Goal: Task Accomplishment & Management: Use online tool/utility

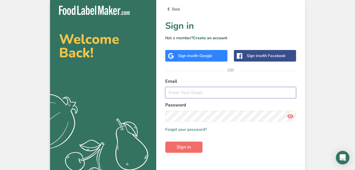
type input "[EMAIL_ADDRESS][DOMAIN_NAME]"
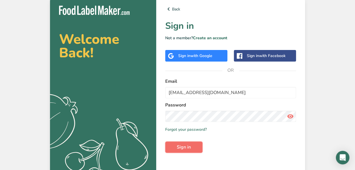
click at [192, 149] on button "Sign in" at bounding box center [183, 147] width 37 height 11
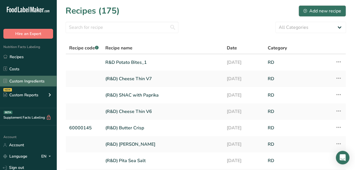
click at [31, 84] on link "Custom Ingredients" at bounding box center [28, 81] width 57 height 11
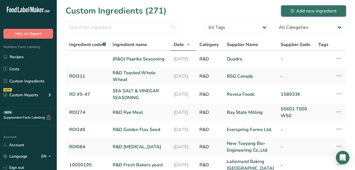
click at [312, 12] on div "Add new ingredient" at bounding box center [313, 11] width 46 height 7
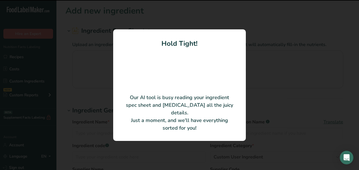
type input "Potato Flakes"
type input "Emsland Food GmbH"
type input "EMFLAKE 3869"
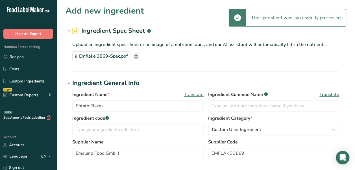
click at [71, 66] on section "Ingredient Spec Sheet .a-a{fill:#347362;}.b-a{fill:#fff;} Upload an ingredient …" at bounding box center [206, 48] width 281 height 45
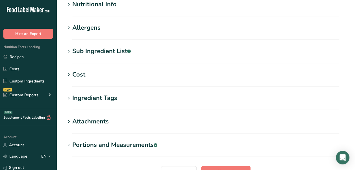
scroll to position [170, 0]
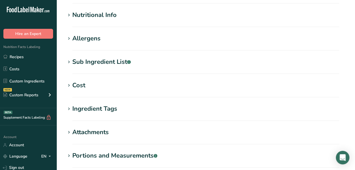
click at [95, 12] on div "Nutritional Info" at bounding box center [94, 14] width 44 height 9
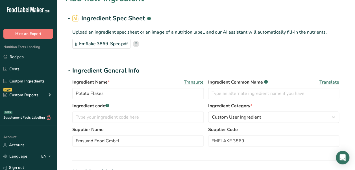
scroll to position [0, 0]
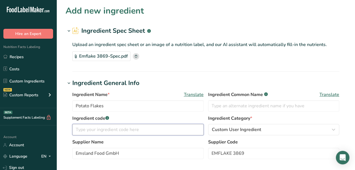
click at [159, 130] on input "text" at bounding box center [137, 129] width 131 height 11
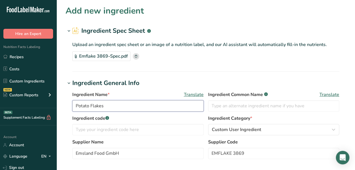
click at [74, 105] on input "Potato Flakes" at bounding box center [137, 105] width 131 height 11
type input "(R&D) Potato Flakes"
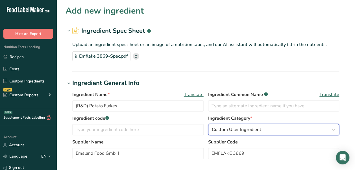
click at [270, 132] on div "Custom User Ingredient" at bounding box center [272, 129] width 121 height 7
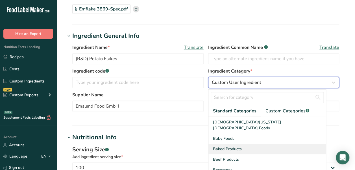
scroll to position [57, 0]
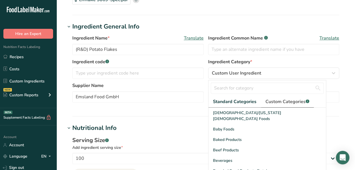
click at [283, 104] on span "Custom Categories .a-a{fill:#347362;}.b-a{fill:#fff;}" at bounding box center [288, 101] width 44 height 7
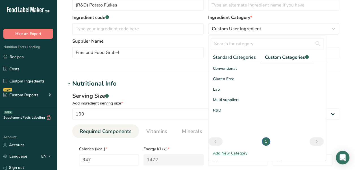
scroll to position [113, 0]
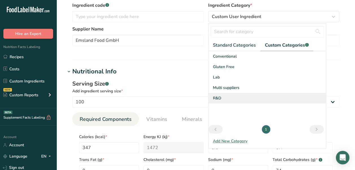
click at [227, 96] on div "R&D" at bounding box center [268, 98] width 118 height 10
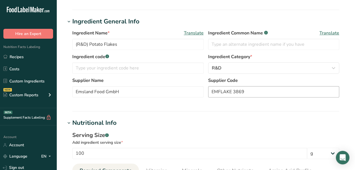
scroll to position [57, 0]
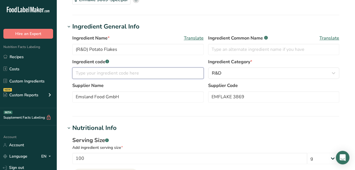
click at [112, 73] on input "text" at bounding box center [137, 73] width 131 height 11
type input "RDI317"
click at [152, 116] on hr at bounding box center [205, 116] width 267 height 1
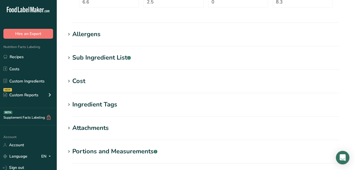
scroll to position [310, 0]
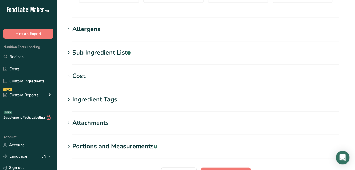
click at [85, 32] on div "Allergens" at bounding box center [86, 29] width 28 height 9
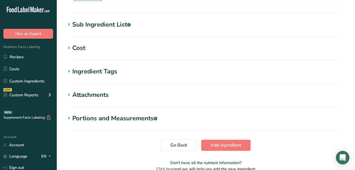
scroll to position [393, 0]
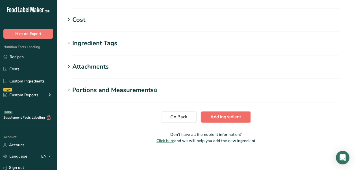
click at [225, 114] on span "Add ingredient" at bounding box center [225, 117] width 31 height 7
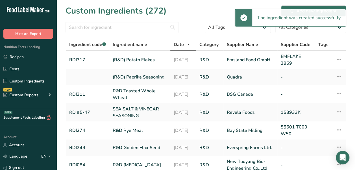
click at [28, 62] on ul "Recipes Costs Custom Ingredients NEW Custom Reports Menu Label Ingredient Compa…" at bounding box center [28, 76] width 57 height 51
click at [28, 59] on link "Recipes" at bounding box center [28, 56] width 57 height 11
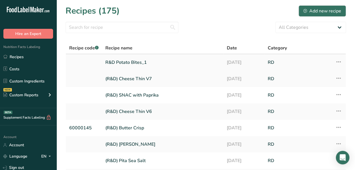
click at [140, 63] on link "R&D Potato Bites_1" at bounding box center [162, 63] width 115 height 12
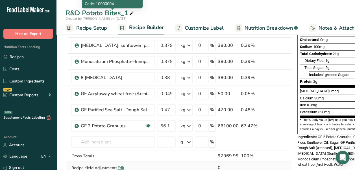
scroll to position [170, 0]
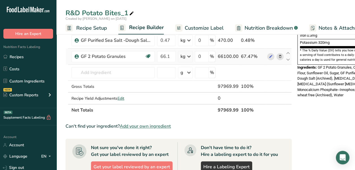
click at [278, 55] on icon at bounding box center [280, 57] width 4 height 6
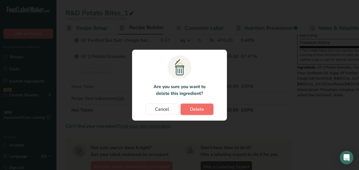
click at [201, 108] on span "Delete" at bounding box center [197, 109] width 14 height 7
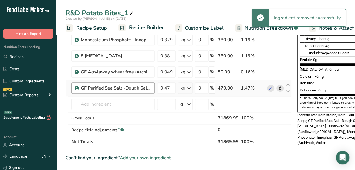
scroll to position [113, 0]
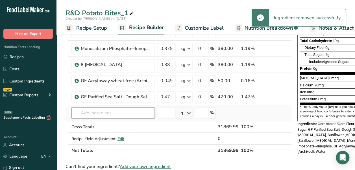
click at [134, 111] on input "text" at bounding box center [112, 112] width 83 height 11
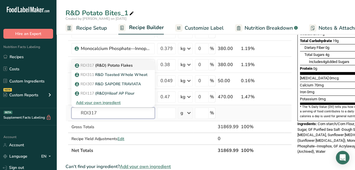
type input "RDI317"
click at [138, 65] on div "RDI317 (R&D) Potato Flakes" at bounding box center [108, 65] width 65 height 6
type input "(R&D) Potato Flakes"
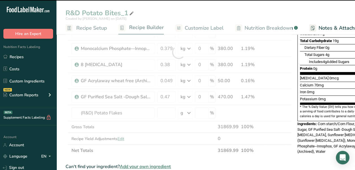
type input "0"
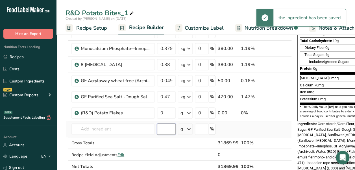
click at [158, 128] on input "number" at bounding box center [166, 128] width 19 height 11
click at [164, 110] on input "0" at bounding box center [166, 112] width 19 height 11
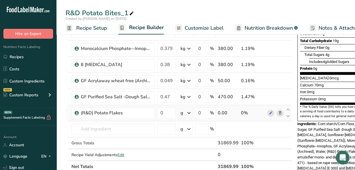
click at [190, 114] on div "Ingredient * Amount * Unit * Waste * .a-a{fill:#347362;}.b-a{fill:#fff;} Grams …" at bounding box center [179, 60] width 226 height 225
click at [190, 111] on icon at bounding box center [189, 113] width 7 height 10
click at [192, 139] on div "kg" at bounding box center [204, 142] width 47 height 8
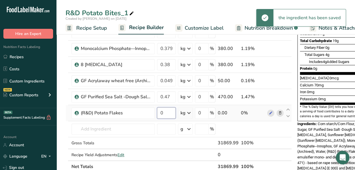
click at [169, 110] on input "0" at bounding box center [166, 112] width 19 height 11
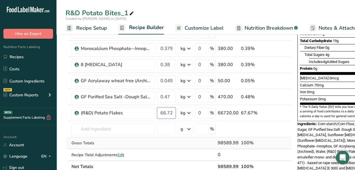
type input "66.72"
click at [181, 147] on div "Ingredient * Amount * Unit * Waste * .a-a{fill:#347362;}.b-a{fill:#fff;} Grams …" at bounding box center [179, 60] width 226 height 225
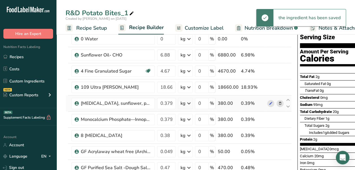
scroll to position [0, 0]
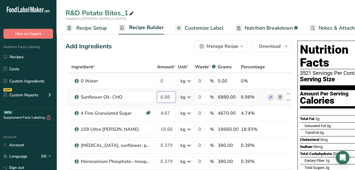
click at [169, 98] on input "6.88" at bounding box center [166, 97] width 19 height 11
type input "6.86"
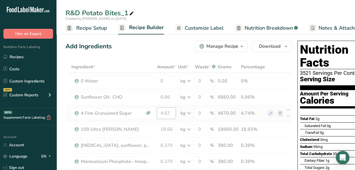
click at [172, 112] on div "Ingredient * Amount * Unit * Waste * .a-a{fill:#347362;}.b-a{fill:#fff;} Grams …" at bounding box center [179, 173] width 226 height 225
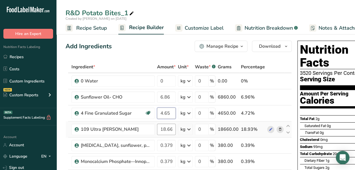
type input "4.65"
click at [174, 132] on div "Ingredient * Amount * Unit * Waste * .a-a{fill:#347362;}.b-a{fill:#fff;} Grams …" at bounding box center [179, 173] width 226 height 225
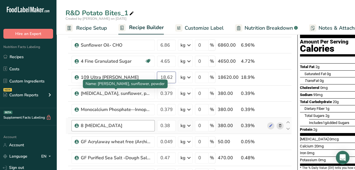
scroll to position [57, 0]
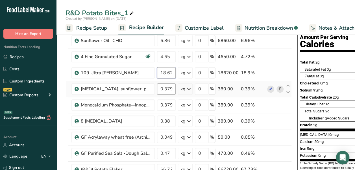
type input "18.62"
click at [171, 90] on div "Ingredient * Amount * Unit * Waste * .a-a{fill:#347362;}.b-a{fill:#fff;} Grams …" at bounding box center [179, 117] width 226 height 225
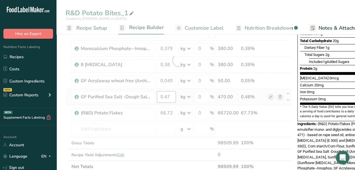
click at [172, 96] on div "Ingredient * Amount * Unit * Waste * .a-a{fill:#347362;}.b-a{fill:#fff;} Grams …" at bounding box center [179, 60] width 226 height 225
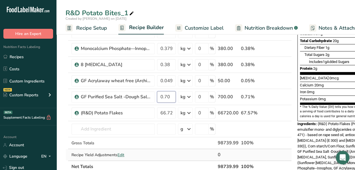
type input "0.70"
click at [187, 149] on div "Ingredient * Amount * Unit * Waste * .a-a{fill:#347362;}.b-a{fill:#fff;} Grams …" at bounding box center [179, 60] width 226 height 225
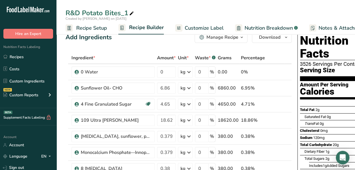
scroll to position [0, 0]
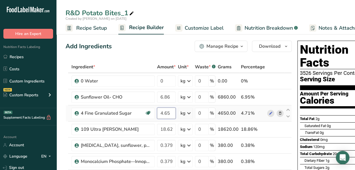
click at [172, 112] on input "4.65" at bounding box center [166, 113] width 19 height 11
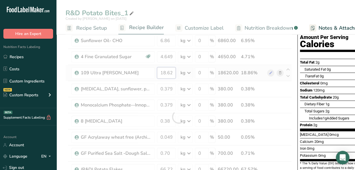
click at [175, 74] on div "Ingredient * Amount * Unit * Waste * .a-a{fill:#347362;}.b-a{fill:#fff;} Grams …" at bounding box center [179, 117] width 226 height 225
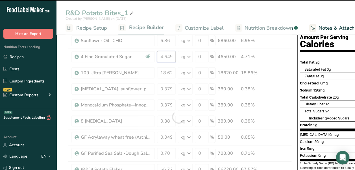
drag, startPoint x: 167, startPoint y: 58, endPoint x: 181, endPoint y: 54, distance: 15.1
click at [181, 54] on tr "4 Fine Granulated Sugar sugar 4.649999 kg Weight Units g kg mg See more Volume …" at bounding box center [179, 57] width 226 height 16
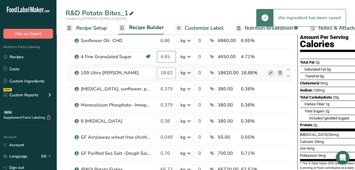
type input "4.65"
click at [171, 70] on div "Ingredient * Amount * Unit * Waste * .a-a{fill:#347362;}.b-a{fill:#fff;} Grams …" at bounding box center [179, 117] width 226 height 225
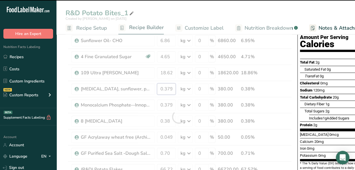
drag, startPoint x: 167, startPoint y: 89, endPoint x: 181, endPoint y: 88, distance: 14.2
click at [181, 88] on div "Ingredient * Amount * Unit * Waste * .a-a{fill:#347362;}.b-a{fill:#fff;} Grams …" at bounding box center [179, 117] width 226 height 225
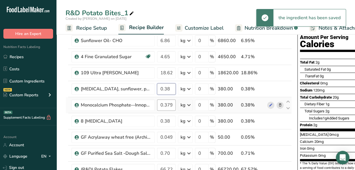
type input "0.38"
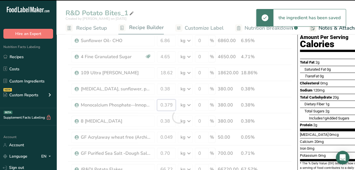
drag, startPoint x: 167, startPoint y: 104, endPoint x: 190, endPoint y: 105, distance: 23.7
click at [190, 105] on div "Ingredient * Amount * Unit * Waste * .a-a{fill:#347362;}.b-a{fill:#fff;} Grams …" at bounding box center [179, 117] width 226 height 225
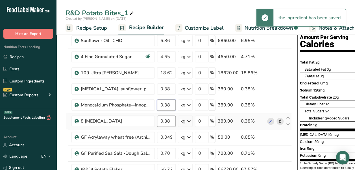
type input "0.38"
click at [172, 122] on div "Ingredient * Amount * Unit * Waste * .a-a{fill:#347362;}.b-a{fill:#fff;} Grams …" at bounding box center [179, 117] width 226 height 225
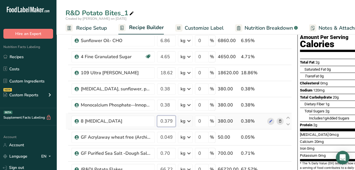
scroll to position [0, 7]
drag, startPoint x: 166, startPoint y: 120, endPoint x: 177, endPoint y: 121, distance: 11.1
click at [177, 121] on tr "8 [MEDICAL_DATA] 0.379999 kg Weight Units g kg mg See more Volume Units l Volum…" at bounding box center [179, 121] width 226 height 16
type input "0.38"
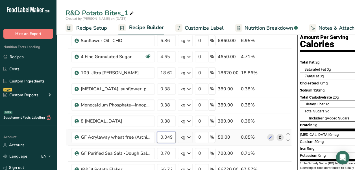
click at [168, 135] on div "Ingredient * Amount * Unit * Waste * .a-a{fill:#347362;}.b-a{fill:#fff;} Grams …" at bounding box center [179, 117] width 226 height 225
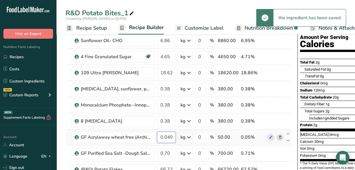
scroll to position [0, 7]
drag, startPoint x: 168, startPoint y: 136, endPoint x: 183, endPoint y: 136, distance: 14.4
click at [183, 136] on tr "GF Acrylaway wheat free (Archived) 0.049997 kg Weight Units g kg mg See more Vo…" at bounding box center [179, 137] width 226 height 16
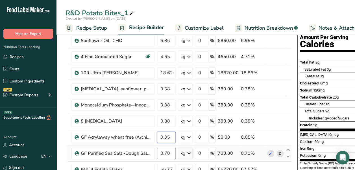
type input "0.05"
click at [169, 154] on div "Ingredient * Amount * Unit * Waste * .a-a{fill:#347362;}.b-a{fill:#fff;} Grams …" at bounding box center [179, 117] width 226 height 225
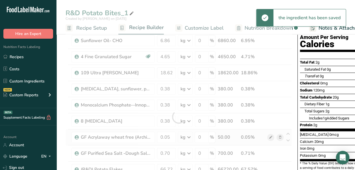
click at [270, 133] on div "Ingredient * Amount * Unit * Waste * .a-a{fill:#347362;}.b-a{fill:#fff;} Grams …" at bounding box center [179, 117] width 226 height 225
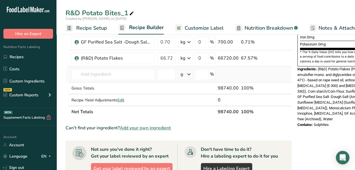
scroll to position [170, 0]
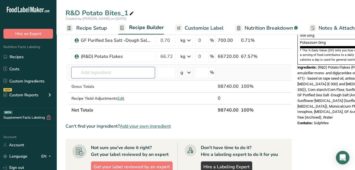
click at [107, 73] on input "text" at bounding box center [112, 72] width 83 height 11
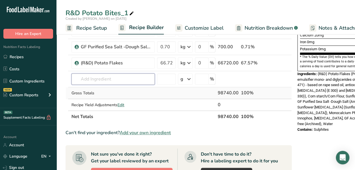
scroll to position [113, 0]
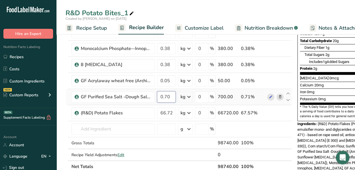
click at [168, 95] on input "0.70" at bounding box center [166, 96] width 19 height 11
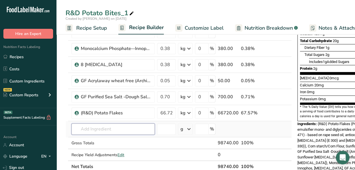
click at [128, 129] on div "Ingredient * Amount * Unit * Waste * .a-a{fill:#347362;}.b-a{fill:#fff;} Grams …" at bounding box center [179, 60] width 226 height 225
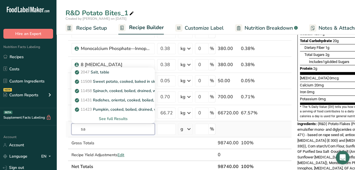
type input "s"
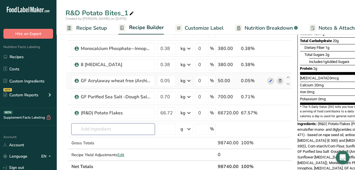
scroll to position [57, 0]
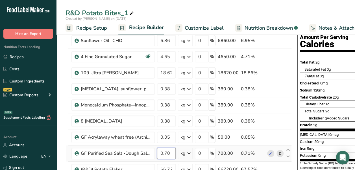
click at [168, 153] on input "0.70" at bounding box center [166, 153] width 19 height 11
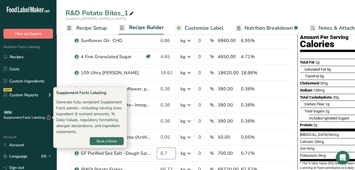
type input "0"
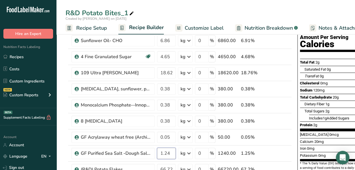
type input "1.24"
click at [295, 113] on div "Nutrition Facts 3526 Servings Per Container Serving Size 28g Amount Per Serving…" at bounding box center [340, 111] width 90 height 259
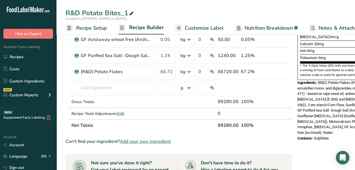
scroll to position [170, 0]
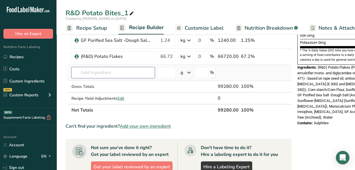
click at [107, 70] on input "text" at bounding box center [112, 72] width 83 height 11
type input "t"
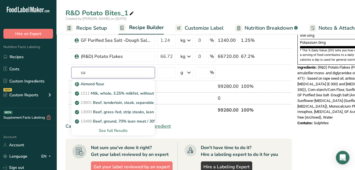
type input "s"
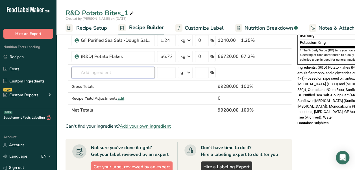
type input "e"
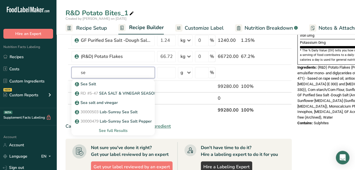
type input "s"
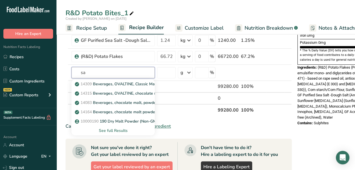
type input "s"
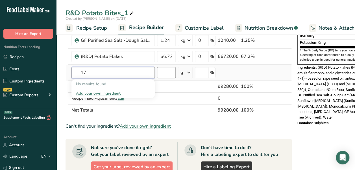
type input "1"
type input "G"
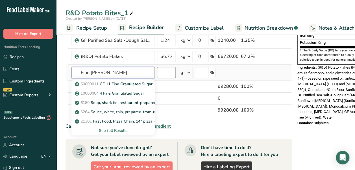
type input "Fine salt"
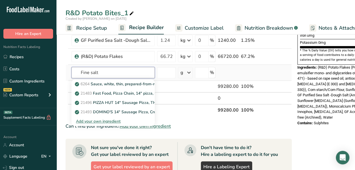
drag, startPoint x: 121, startPoint y: 71, endPoint x: 71, endPoint y: 71, distance: 50.9
click at [71, 71] on td "Fine salt 6264 Sauce, white, thin, prepared-from-recipe, with butter 21483 Fast…" at bounding box center [113, 73] width 86 height 16
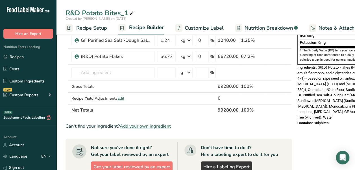
click at [296, 115] on div "Nutrition Facts 3546 Servings Per Container Serving Size 28g Amount Per Serving…" at bounding box center [340, 95] width 90 height 453
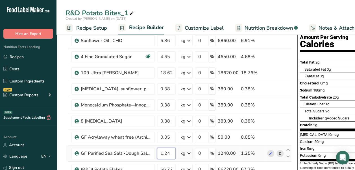
click at [171, 150] on input "1.24" at bounding box center [166, 153] width 19 height 11
type input "1.94"
click at [254, 154] on div "Ingredient * Amount * Unit * Waste * .a-a{fill:#347362;}.b-a{fill:#fff;} Grams …" at bounding box center [179, 117] width 226 height 225
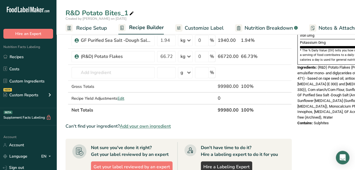
scroll to position [0, 0]
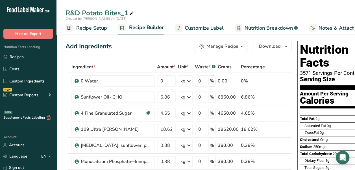
click at [201, 27] on span "Customize Label" at bounding box center [204, 28] width 39 height 8
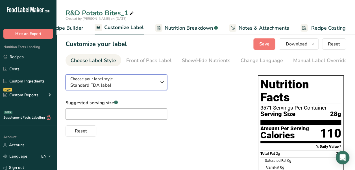
click at [133, 83] on div "Choose your label style Standard FDA label" at bounding box center [113, 82] width 86 height 13
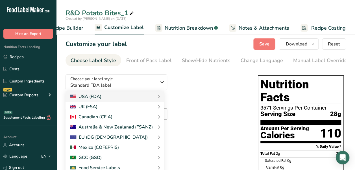
click at [200, 81] on div "Choose your label style Standard FDA label USA (FDA) Standard FDA label Tabular…" at bounding box center [156, 103] width 181 height 67
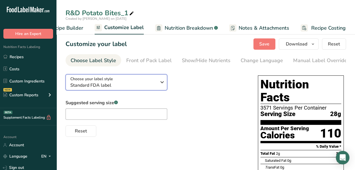
click at [141, 80] on div "Choose your label style Standard FDA label" at bounding box center [113, 82] width 86 height 13
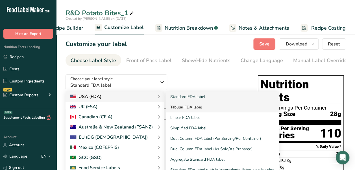
click at [190, 108] on link "Tabular FDA label" at bounding box center [222, 107] width 113 height 10
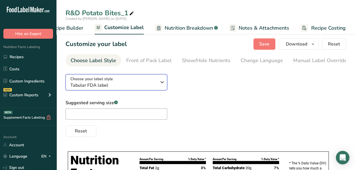
click at [134, 83] on span "Tabular FDA label" at bounding box center [113, 85] width 86 height 7
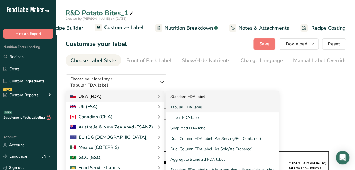
click at [201, 102] on link "Standard FDA label" at bounding box center [222, 97] width 113 height 10
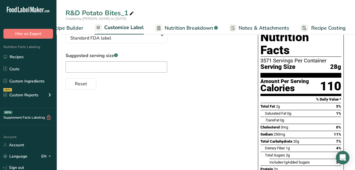
scroll to position [57, 0]
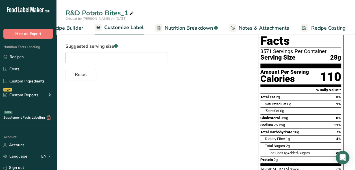
drag, startPoint x: 274, startPoint y: 114, endPoint x: 290, endPoint y: 116, distance: 16.2
click at [290, 121] on div "Sodium 250mg 11%" at bounding box center [300, 124] width 81 height 7
click at [75, 28] on span "Recipe Builder" at bounding box center [66, 28] width 34 height 8
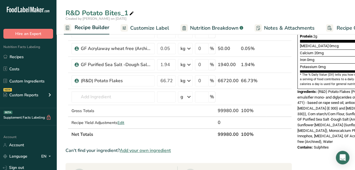
scroll to position [170, 0]
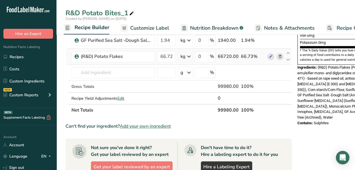
drag, startPoint x: 243, startPoint y: 7, endPoint x: 180, endPoint y: 57, distance: 80.0
click at [243, 8] on div "R&D Potato Bites_1 Created by [PERSON_NAME] on [DATE] Recipe Setup Recipe Build…" at bounding box center [206, 17] width 299 height 34
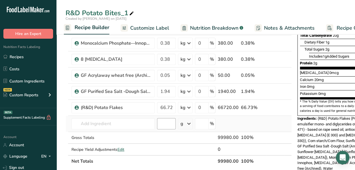
scroll to position [113, 0]
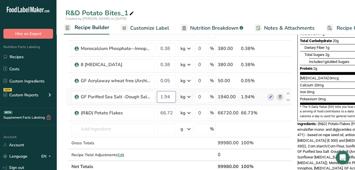
click at [170, 95] on input "1.94" at bounding box center [166, 96] width 19 height 11
type input "1.71"
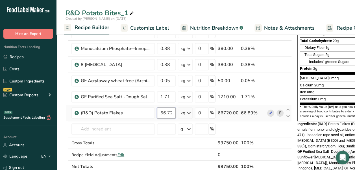
click at [173, 112] on div "Ingredient * Amount * Unit * Waste * .a-a{fill:#347362;}.b-a{fill:#fff;} Grams …" at bounding box center [179, 60] width 226 height 225
type input "66.88"
click at [185, 145] on div "Ingredient * Amount * Unit * Waste * .a-a{fill:#347362;}.b-a{fill:#fff;} Grams …" at bounding box center [179, 60] width 226 height 225
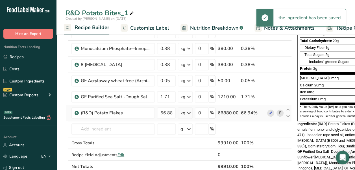
scroll to position [0, 0]
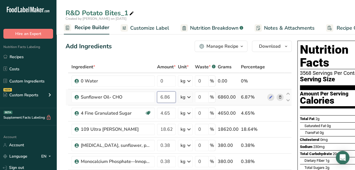
click at [173, 96] on input "6.86" at bounding box center [166, 97] width 19 height 11
type input "6.88"
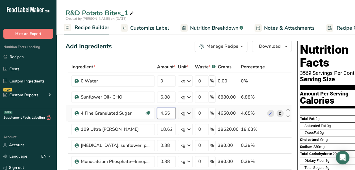
click at [171, 111] on input "4.65" at bounding box center [166, 113] width 19 height 11
type input "4.67"
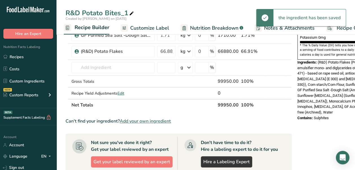
scroll to position [170, 0]
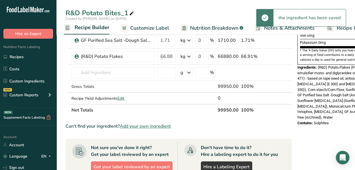
click at [145, 29] on span "Customize Label" at bounding box center [149, 28] width 39 height 8
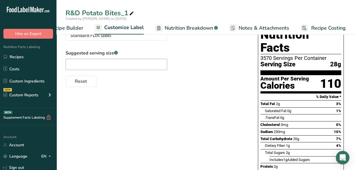
scroll to position [46, 0]
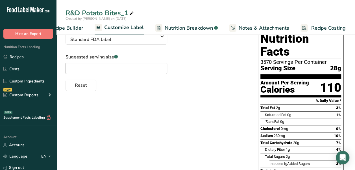
click at [79, 29] on span "Recipe Builder" at bounding box center [66, 28] width 34 height 8
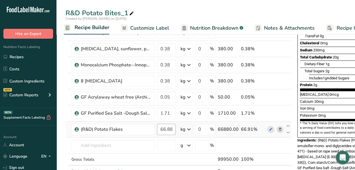
scroll to position [102, 0]
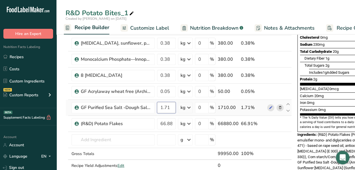
drag, startPoint x: 171, startPoint y: 108, endPoint x: 159, endPoint y: 109, distance: 11.4
click at [159, 109] on input "1.71" at bounding box center [166, 107] width 19 height 11
type input "0.98"
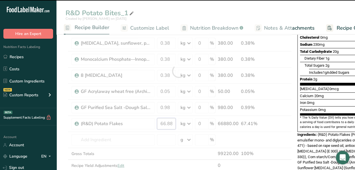
drag, startPoint x: 175, startPoint y: 121, endPoint x: 152, endPoint y: 123, distance: 22.7
click at [152, 123] on div "Ingredient * Amount * Unit * Waste * .a-a{fill:#347362;}.b-a{fill:#fff;} Grams …" at bounding box center [179, 71] width 226 height 225
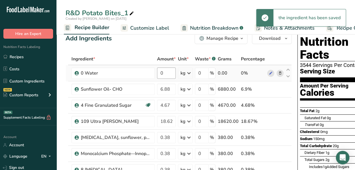
scroll to position [0, 0]
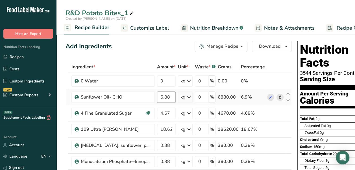
type input "67.4"
click at [172, 99] on div "Ingredient * Amount * Unit * Waste * .a-a{fill:#347362;}.b-a{fill:#fff;} Grams …" at bounding box center [179, 173] width 226 height 225
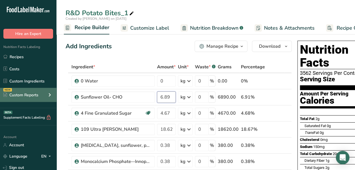
type input "6.89"
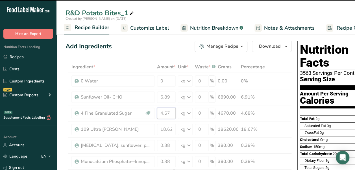
drag, startPoint x: 171, startPoint y: 111, endPoint x: 164, endPoint y: 115, distance: 7.6
click at [164, 115] on div "Ingredient * Amount * Unit * Waste * .a-a{fill:#347362;}.b-a{fill:#fff;} Grams …" at bounding box center [179, 173] width 226 height 225
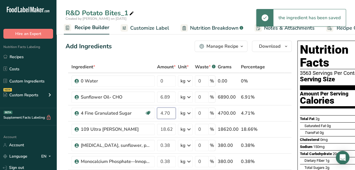
type input "4.70"
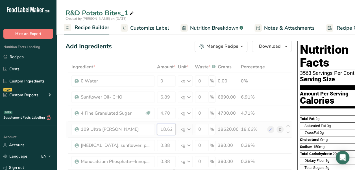
click at [171, 126] on div "Ingredient * Amount * Unit * Waste * .a-a{fill:#347362;}.b-a{fill:#fff;} Grams …" at bounding box center [179, 173] width 226 height 225
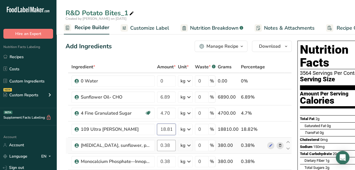
type input "18.81"
click at [170, 148] on div "Ingredient * Amount * Unit * Waste * .a-a{fill:#347362;}.b-a{fill:#fff;} Grams …" at bounding box center [179, 173] width 226 height 225
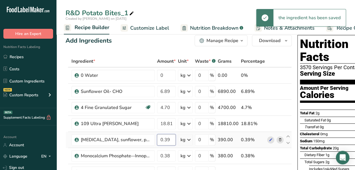
scroll to position [113, 0]
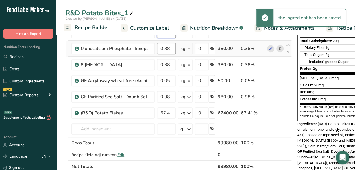
type input "0.39"
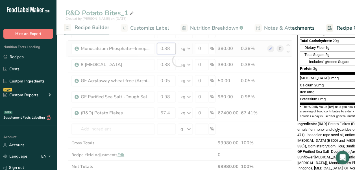
click at [172, 50] on div "Ingredient * Amount * Unit * Waste * .a-a{fill:#347362;}.b-a{fill:#fff;} Grams …" at bounding box center [179, 60] width 226 height 225
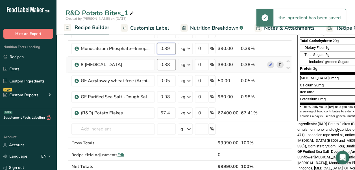
type input "0.39"
click at [172, 64] on div "Ingredient * Amount * Unit * Waste * .a-a{fill:#347362;}.b-a{fill:#fff;} Grams …" at bounding box center [179, 60] width 226 height 225
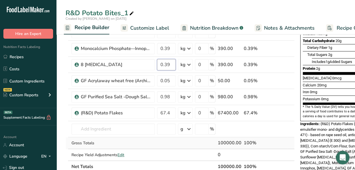
type input "0.39"
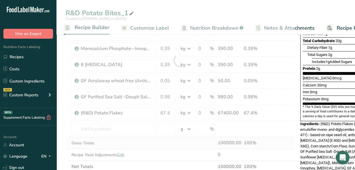
click at [153, 141] on div "Ingredient * Amount * Unit * Waste * .a-a{fill:#347362;}.b-a{fill:#fff;} Grams …" at bounding box center [180, 60] width 229 height 225
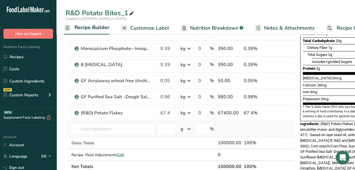
scroll to position [170, 0]
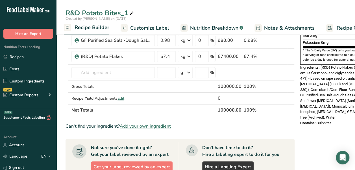
click at [153, 27] on span "Customize Label" at bounding box center [149, 28] width 39 height 8
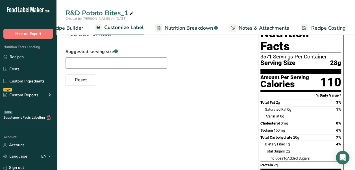
scroll to position [57, 0]
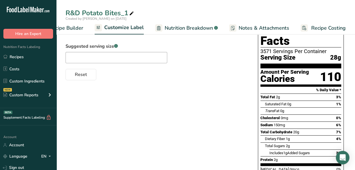
click at [74, 26] on span "Recipe Builder" at bounding box center [66, 28] width 34 height 8
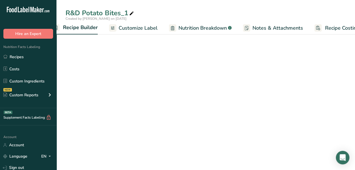
scroll to position [0, 55]
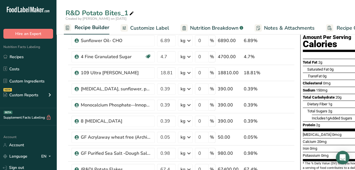
click at [212, 27] on span "Nutrition Breakdown" at bounding box center [214, 28] width 48 height 8
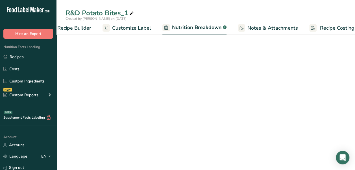
select select "Calories"
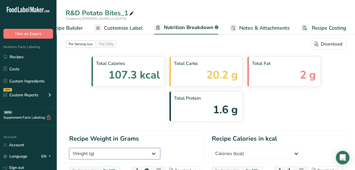
click at [95, 148] on select "Weight (g) Calories (kcal) Energy KJ (kj) Total Fat (g) Saturated Fat (g) Trans…" at bounding box center [114, 153] width 91 height 11
select select "Sodium"
click at [69, 148] on select "Weight (g) Calories (kcal) Energy KJ (kj) Total Fat (g) Saturated Fat (g) Trans…" at bounding box center [114, 153] width 91 height 11
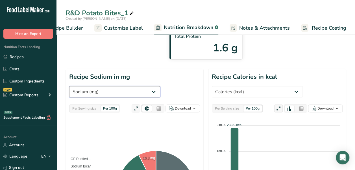
scroll to position [57, 0]
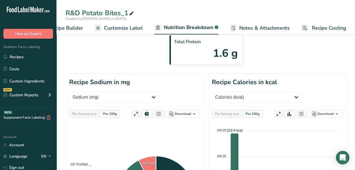
click at [95, 111] on div "Per Serving size" at bounding box center [84, 114] width 29 height 6
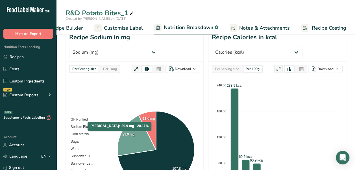
scroll to position [113, 0]
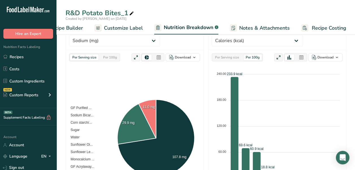
click at [118, 30] on span "Customize Label" at bounding box center [123, 28] width 39 height 8
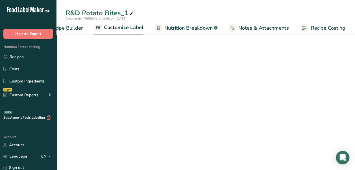
scroll to position [0, 80]
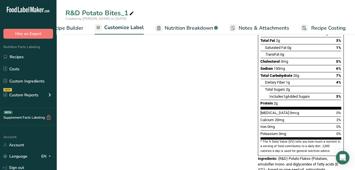
click at [72, 26] on span "Recipe Builder" at bounding box center [66, 28] width 34 height 8
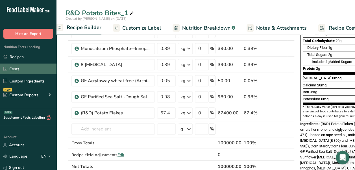
scroll to position [0, 55]
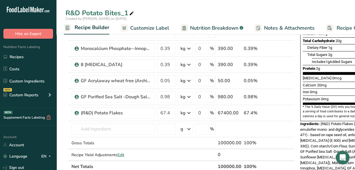
click at [257, 1] on div "R&D Potato Bites_1 Created by [PERSON_NAME] on [DATE] Recipe Setup Recipe Build…" at bounding box center [206, 17] width 299 height 34
click at [172, 95] on input "0.98" at bounding box center [166, 96] width 19 height 11
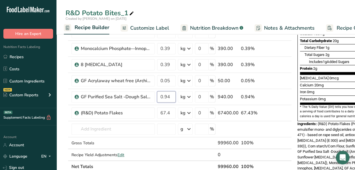
type input "0.94"
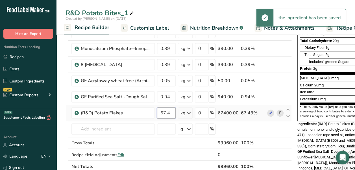
click at [171, 113] on div "Ingredient * Amount * Unit * Waste * .a-a{fill:#347362;}.b-a{fill:#fff;} Grams …" at bounding box center [179, 60] width 226 height 225
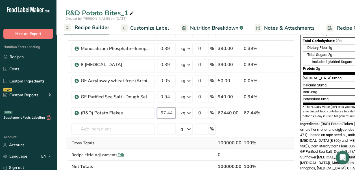
type input "67.44"
click at [178, 139] on div "Ingredient * Amount * Unit * Waste * .a-a{fill:#347362;}.b-a{fill:#fff;} Grams …" at bounding box center [180, 60] width 229 height 225
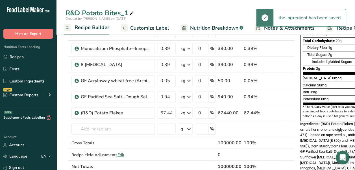
click at [142, 26] on span "Customize Label" at bounding box center [149, 28] width 39 height 8
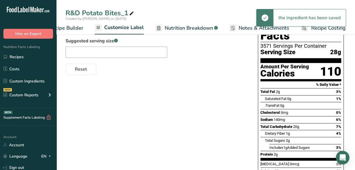
scroll to position [57, 0]
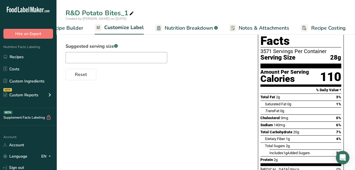
click at [188, 24] on span "Nutrition Breakdown" at bounding box center [189, 28] width 48 height 8
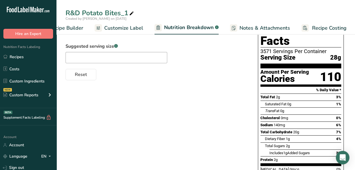
scroll to position [0, 80]
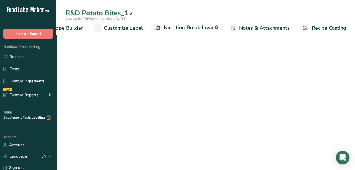
select select "Calories"
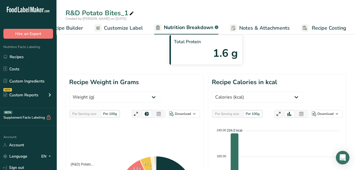
click at [87, 111] on div "Per Serving size" at bounding box center [84, 114] width 29 height 6
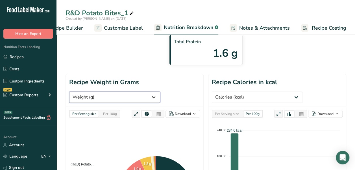
click at [110, 92] on select "Weight (g) Calories (kcal) Energy KJ (kj) Total Fat (g) Saturated Fat (g) Trans…" at bounding box center [114, 97] width 91 height 11
click at [69, 92] on select "Weight (g) Calories (kcal) Energy KJ (kj) Total Fat (g) Saturated Fat (g) Trans…" at bounding box center [114, 97] width 91 height 11
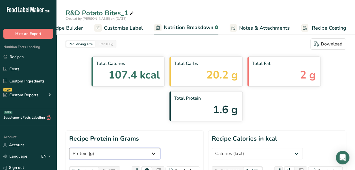
click at [97, 148] on select "Weight (g) Calories (kcal) Energy KJ (kj) Total Fat (g) Saturated Fat (g) Trans…" at bounding box center [114, 153] width 91 height 11
select select "Total Carbohydrates"
click at [69, 148] on select "Weight (g) Calories (kcal) Energy KJ (kj) Total Fat (g) Saturated Fat (g) Trans…" at bounding box center [114, 153] width 91 height 11
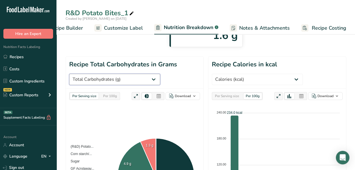
scroll to position [113, 0]
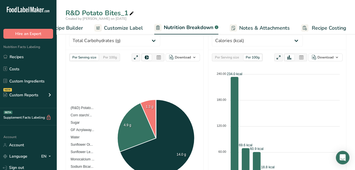
click at [128, 26] on span "Customize Label" at bounding box center [123, 28] width 39 height 8
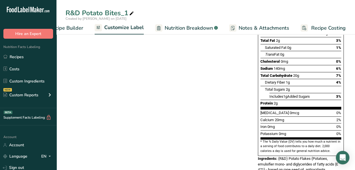
click at [73, 28] on span "Recipe Builder" at bounding box center [66, 28] width 34 height 8
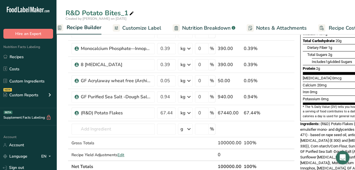
scroll to position [0, 55]
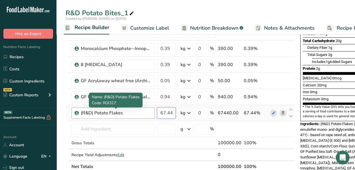
drag, startPoint x: 172, startPoint y: 112, endPoint x: 139, endPoint y: 115, distance: 32.9
click at [139, 115] on tr "(R&D) Potato Flakes 67.44 kg Weight Units g kg mg See more Volume Units l Volum…" at bounding box center [180, 113] width 229 height 16
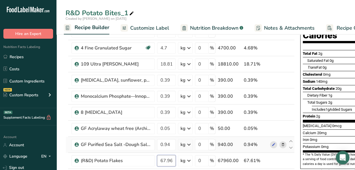
scroll to position [57, 0]
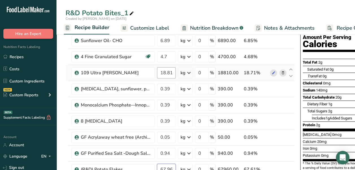
type input "67.96"
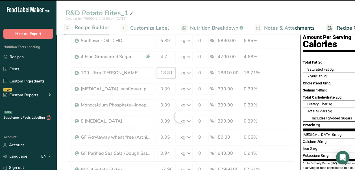
drag, startPoint x: 171, startPoint y: 73, endPoint x: 155, endPoint y: 76, distance: 15.4
click at [155, 76] on div "Ingredient * Amount * Unit * Waste * .a-a{fill:#347362;}.b-a{fill:#fff;} Grams …" at bounding box center [180, 117] width 229 height 225
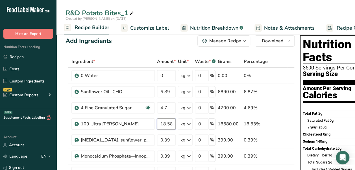
scroll to position [0, 0]
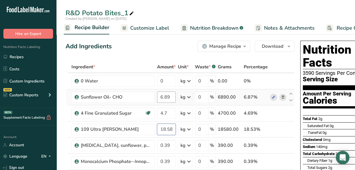
type input "18.58"
click at [171, 94] on div "Ingredient * Amount * Unit * Waste * .a-a{fill:#347362;}.b-a{fill:#fff;} Grams …" at bounding box center [180, 173] width 229 height 225
type input "6.84"
click at [173, 116] on div "Ingredient * Amount * Unit * Waste * .a-a{fill:#347362;}.b-a{fill:#fff;} Grams …" at bounding box center [180, 173] width 229 height 225
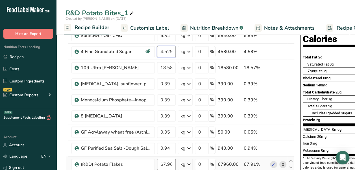
scroll to position [57, 0]
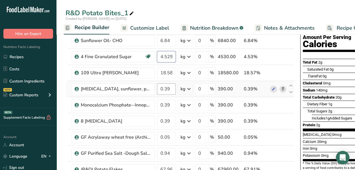
type input "4.529999"
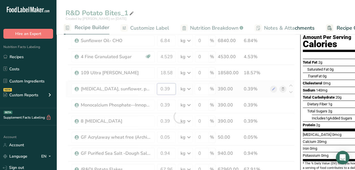
click at [173, 92] on div "Ingredient * Amount * Unit * Waste * .a-a{fill:#347362;}.b-a{fill:#fff;} Grams …" at bounding box center [180, 117] width 229 height 225
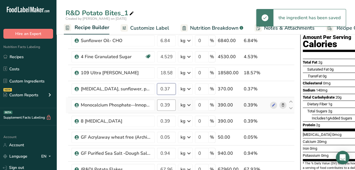
type input "0.37"
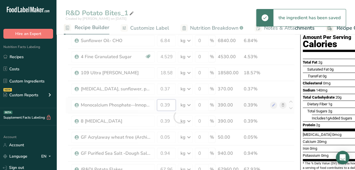
click at [170, 105] on div "Ingredient * Amount * Unit * Waste * .a-a{fill:#347362;}.b-a{fill:#fff;} Grams …" at bounding box center [180, 117] width 229 height 225
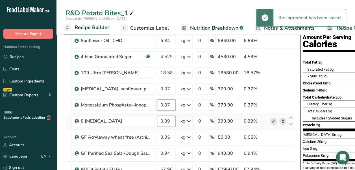
type input "0.37"
click at [175, 121] on div "Ingredient * Amount * Unit * Waste * .a-a{fill:#347362;}.b-a{fill:#fff;} Grams …" at bounding box center [180, 117] width 229 height 225
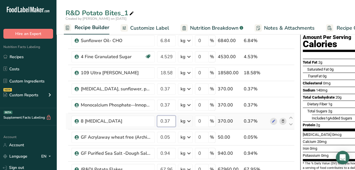
type input "0.37"
click at [263, 121] on div "Ingredient * Amount * Unit * Waste * .a-a{fill:#347362;}.b-a{fill:#fff;} Grams …" at bounding box center [180, 117] width 229 height 225
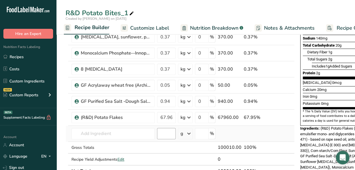
scroll to position [113, 0]
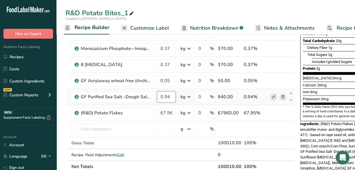
click at [168, 95] on input "0.94" at bounding box center [166, 96] width 19 height 11
click at [171, 97] on input "0.94" at bounding box center [166, 96] width 19 height 11
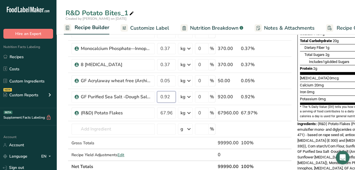
type input "0.92"
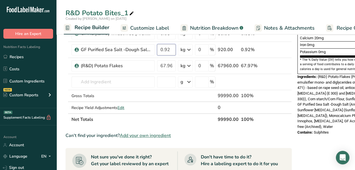
scroll to position [170, 0]
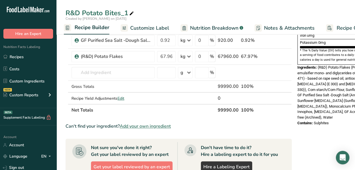
click at [176, 111] on div "Ingredient * Amount * Unit * Waste * .a-a{fill:#347362;}.b-a{fill:#fff;} Grams …" at bounding box center [179, 4] width 226 height 225
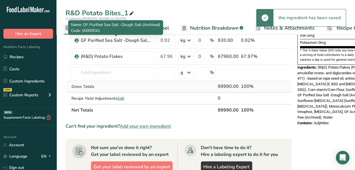
scroll to position [57, 0]
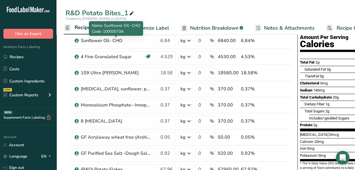
drag, startPoint x: 160, startPoint y: 28, endPoint x: 163, endPoint y: 31, distance: 4.6
click at [160, 28] on span "Customize Label" at bounding box center [149, 28] width 39 height 8
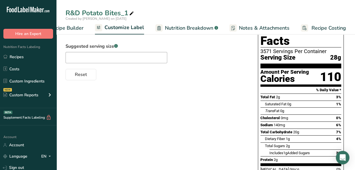
scroll to position [0, 80]
click at [188, 23] on link "Nutrition Breakdown .a-a{fill:#347362;}.b-a{fill:#fff;}" at bounding box center [186, 28] width 63 height 13
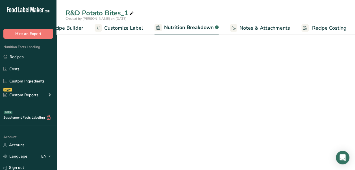
scroll to position [0, 80]
select select "Calories"
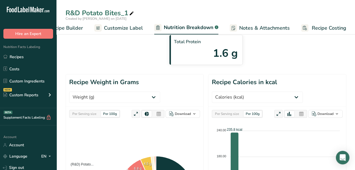
click at [84, 111] on div "Per Serving size" at bounding box center [84, 114] width 29 height 6
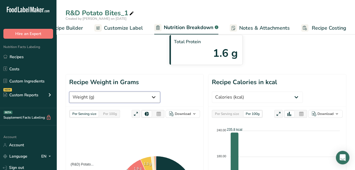
click at [100, 92] on select "Weight (g) Calories (kcal) Energy KJ (kj) Total Fat (g) Saturated Fat (g) Trans…" at bounding box center [114, 97] width 91 height 11
click at [109, 92] on select "Weight (g) Calories (kcal) Energy KJ (kj) Total Fat (g) Saturated Fat (g) Trans…" at bounding box center [114, 97] width 91 height 11
select select "Total Carbohydrates"
click at [69, 92] on select "Weight (g) Calories (kcal) Energy KJ (kj) Total Fat (g) Saturated Fat (g) Trans…" at bounding box center [114, 97] width 91 height 11
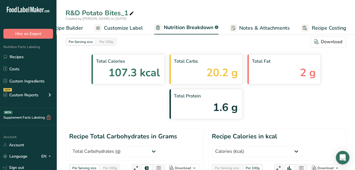
scroll to position [0, 0]
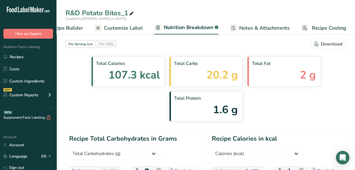
click at [124, 26] on span "Customize Label" at bounding box center [123, 28] width 39 height 8
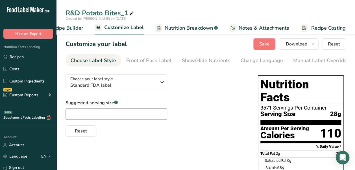
click at [77, 28] on span "Recipe Builder" at bounding box center [66, 28] width 34 height 8
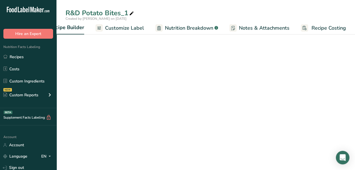
scroll to position [0, 55]
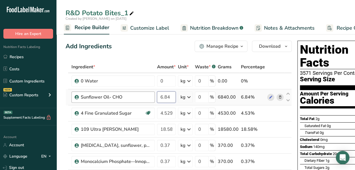
drag, startPoint x: 174, startPoint y: 95, endPoint x: 148, endPoint y: 95, distance: 26.0
click at [148, 95] on tr "Sunflower Oil- CHO 6.84 kg Weight Units g kg mg See more Volume Units l Volume …" at bounding box center [179, 97] width 226 height 16
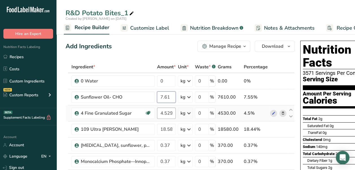
type input "7.61"
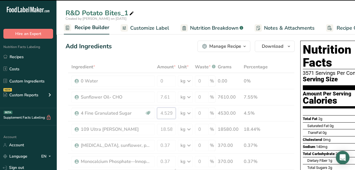
drag, startPoint x: 164, startPoint y: 114, endPoint x: 180, endPoint y: 112, distance: 16.8
click at [180, 112] on div "Ingredient * Amount * Unit * Waste * .a-a{fill:#347362;}.b-a{fill:#fff;} Grams …" at bounding box center [180, 173] width 229 height 225
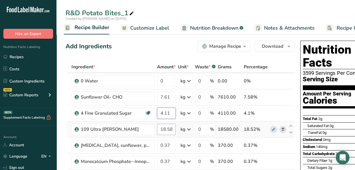
type input "4.11"
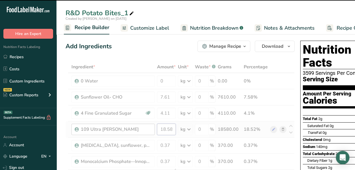
drag, startPoint x: 174, startPoint y: 132, endPoint x: 137, endPoint y: 132, distance: 37.0
click at [137, 132] on tr "109 Ultra [PERSON_NAME] 18.58 kg Weight Units g kg mg See more Volume Units l V…" at bounding box center [180, 129] width 229 height 16
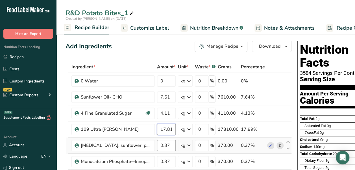
type input "17.81"
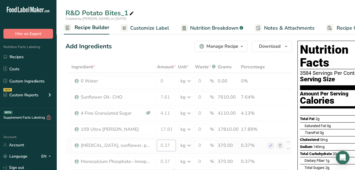
click at [172, 149] on div "Ingredient * Amount * Unit * Waste * .a-a{fill:#347362;}.b-a{fill:#fff;} Grams …" at bounding box center [179, 173] width 226 height 225
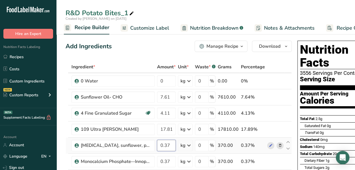
click at [172, 147] on input "0.37" at bounding box center [166, 145] width 19 height 11
type input "0.34"
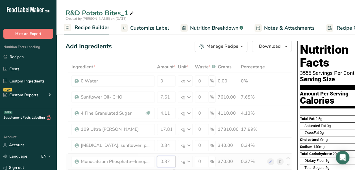
click at [174, 162] on div "Ingredient * Amount * Unit * Waste * .a-a{fill:#347362;}.b-a{fill:#fff;} Grams …" at bounding box center [179, 173] width 226 height 225
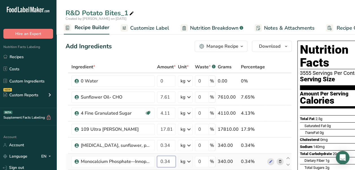
type input "0.34"
click at [146, 153] on div "Ingredient * Amount * Unit * Waste * .a-a{fill:#347362;}.b-a{fill:#fff;} Grams …" at bounding box center [179, 173] width 226 height 225
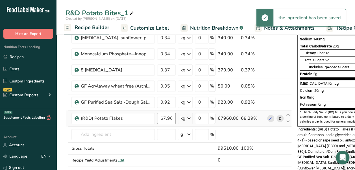
scroll to position [113, 0]
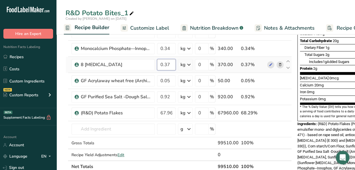
click at [171, 65] on input "0.37" at bounding box center [166, 64] width 19 height 11
type input "0.34"
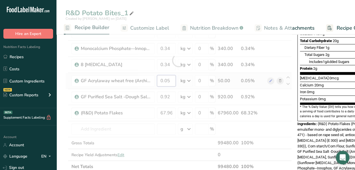
click at [169, 83] on div "Ingredient * Amount * Unit * Waste * .a-a{fill:#347362;}.b-a{fill:#fff;} Grams …" at bounding box center [179, 60] width 226 height 225
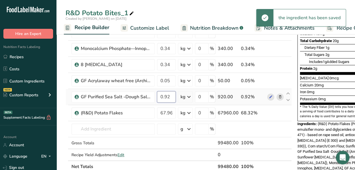
click at [167, 99] on div "Ingredient * Amount * Unit * Waste * .a-a{fill:#347362;}.b-a{fill:#fff;} Grams …" at bounding box center [179, 60] width 226 height 225
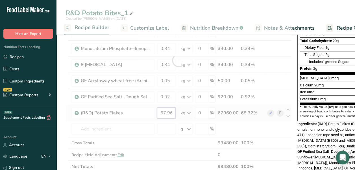
click at [173, 114] on div "Ingredient * Amount * Unit * Waste * .a-a{fill:#347362;}.b-a{fill:#fff;} Grams …" at bounding box center [179, 60] width 226 height 225
click at [173, 114] on div at bounding box center [179, 60] width 226 height 225
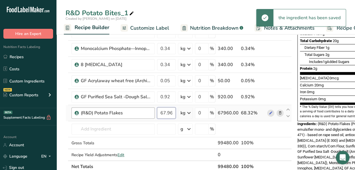
drag, startPoint x: 174, startPoint y: 112, endPoint x: 150, endPoint y: 116, distance: 24.5
click at [150, 116] on tr "(R&D) Potato Flakes 67.96 kg Weight Units g kg mg See more Volume Units l Volum…" at bounding box center [179, 113] width 226 height 16
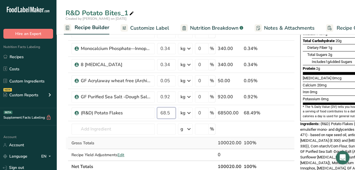
type input "68.5"
click at [178, 142] on div "Ingredient * Amount * Unit * Waste * .a-a{fill:#347362;}.b-a{fill:#fff;} Grams …" at bounding box center [180, 60] width 229 height 225
click at [150, 25] on span "Customize Label" at bounding box center [149, 28] width 39 height 8
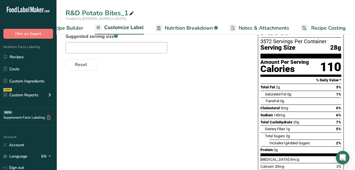
scroll to position [57, 0]
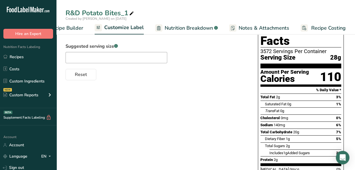
click at [194, 24] on span "Nutrition Breakdown" at bounding box center [189, 28] width 48 height 8
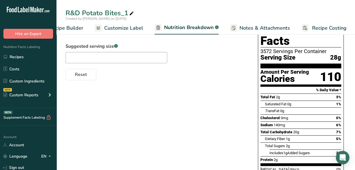
scroll to position [0, 80]
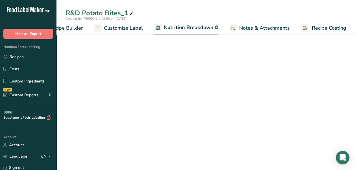
select select "Calories"
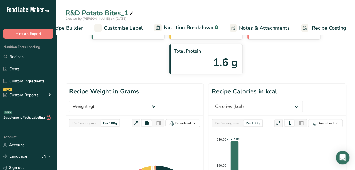
scroll to position [57, 0]
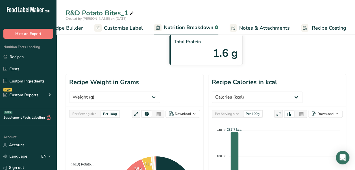
click at [90, 111] on div "Per Serving size" at bounding box center [84, 114] width 29 height 6
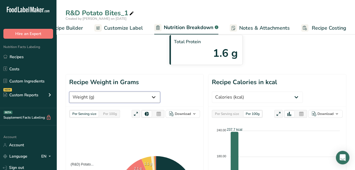
click at [104, 92] on select "Weight (g) Calories (kcal) Energy KJ (kj) Total Fat (g) Saturated Fat (g) Trans…" at bounding box center [114, 97] width 91 height 11
select select "Total Carbohydrates"
click at [69, 92] on select "Weight (g) Calories (kcal) Energy KJ (kj) Total Fat (g) Saturated Fat (g) Trans…" at bounding box center [114, 97] width 91 height 11
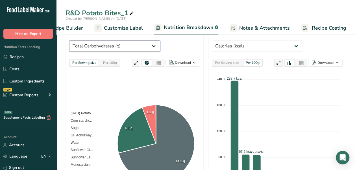
scroll to position [113, 0]
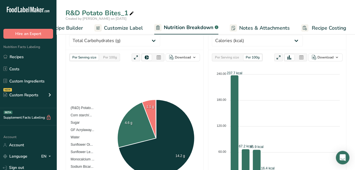
click at [116, 29] on span "Customize Label" at bounding box center [123, 28] width 39 height 8
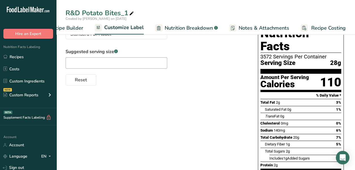
scroll to position [57, 0]
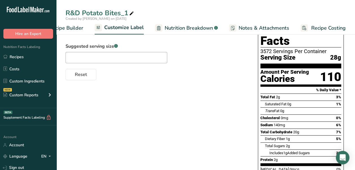
drag, startPoint x: 293, startPoint y: 121, endPoint x: 303, endPoint y: 121, distance: 10.5
click at [303, 129] on div "Total Carbohydrate 20g 7%" at bounding box center [300, 132] width 81 height 7
click at [74, 30] on span "Recipe Builder" at bounding box center [66, 28] width 34 height 8
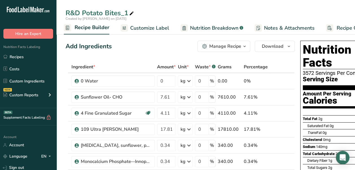
click at [149, 29] on span "Customize Label" at bounding box center [149, 28] width 39 height 8
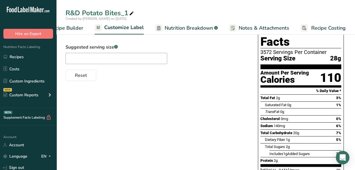
scroll to position [57, 0]
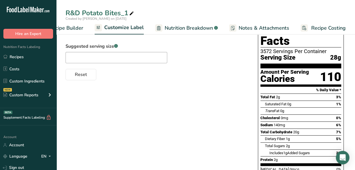
click at [68, 26] on span "Recipe Builder" at bounding box center [66, 28] width 34 height 8
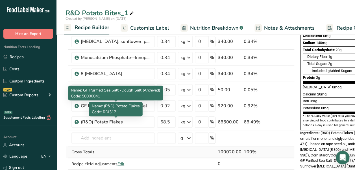
scroll to position [113, 0]
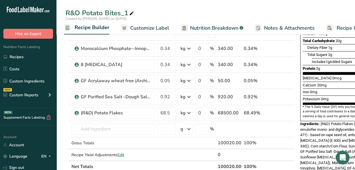
click at [205, 26] on span "Nutrition Breakdown" at bounding box center [214, 28] width 48 height 8
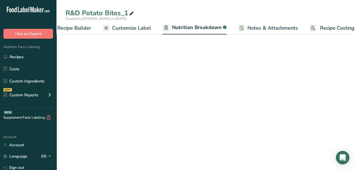
select select "Calories"
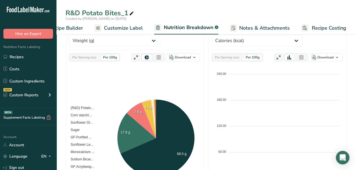
click at [123, 29] on span "Customize Label" at bounding box center [123, 28] width 39 height 8
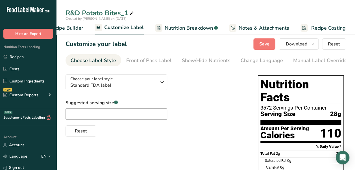
click at [128, 10] on div "R&D Potato Bites_1" at bounding box center [101, 13] width 70 height 10
click at [166, 8] on input "R&D Potato Bites" at bounding box center [206, 13] width 281 height 10
type input "R&D Potato Bites"
click at [75, 32] on link "Recipe Builder" at bounding box center [61, 28] width 45 height 13
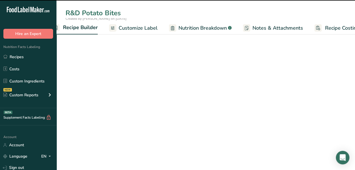
scroll to position [0, 55]
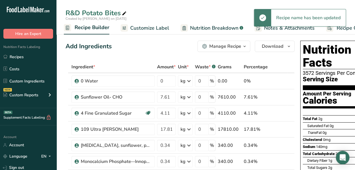
click at [201, 30] on span "Nutrition Breakdown" at bounding box center [214, 28] width 48 height 8
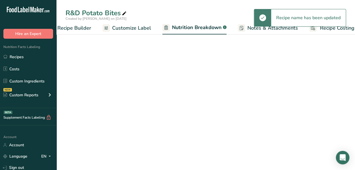
select select "Calories"
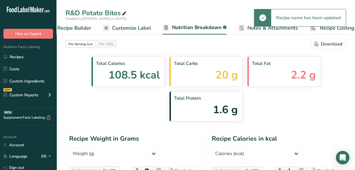
scroll to position [0, 80]
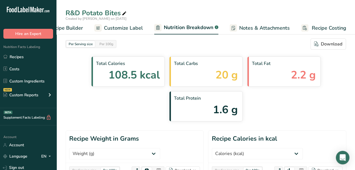
click at [123, 31] on span "Customize Label" at bounding box center [123, 28] width 39 height 8
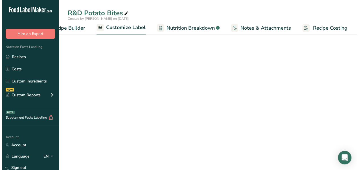
scroll to position [0, 80]
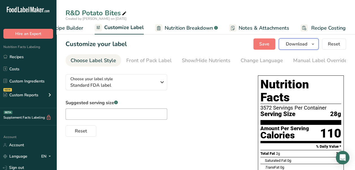
click at [299, 48] on button "Download" at bounding box center [299, 43] width 40 height 11
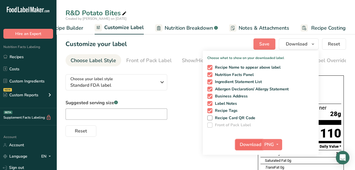
click at [261, 142] on span "Download" at bounding box center [250, 144] width 21 height 7
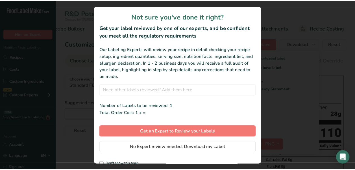
scroll to position [0, 75]
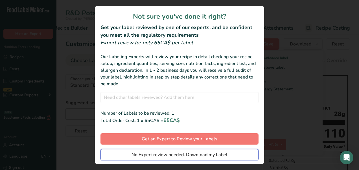
drag, startPoint x: 187, startPoint y: 153, endPoint x: 188, endPoint y: 136, distance: 16.1
click at [187, 153] on span "No Expert review needed. Download my Label" at bounding box center [180, 154] width 96 height 7
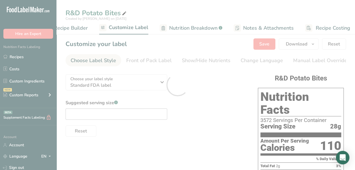
scroll to position [0, 0]
